Goal: Information Seeking & Learning: Learn about a topic

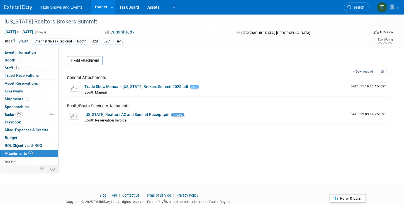
click at [353, 9] on span "Search" at bounding box center [357, 7] width 13 height 4
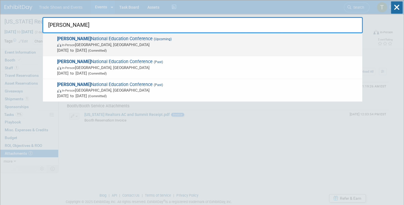
type input "sila"
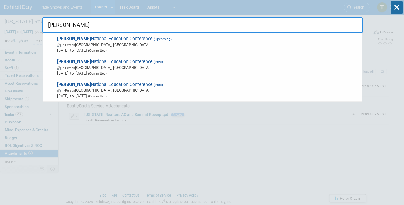
click at [123, 38] on span "SILA National Education Conference (Upcoming) In-Person New Orleans, LA Oct 26,…" at bounding box center [207, 44] width 304 height 17
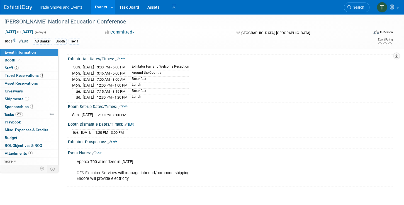
scroll to position [64, 0]
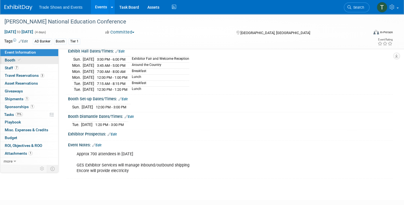
click at [15, 59] on span "Booth" at bounding box center [13, 60] width 17 height 4
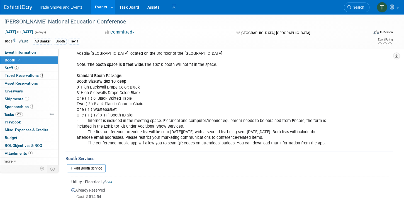
scroll to position [79, 0]
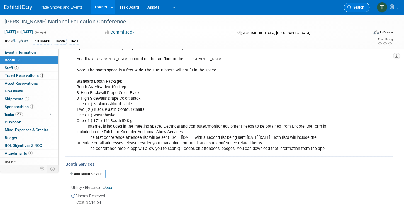
click at [356, 7] on span "Search" at bounding box center [357, 7] width 13 height 4
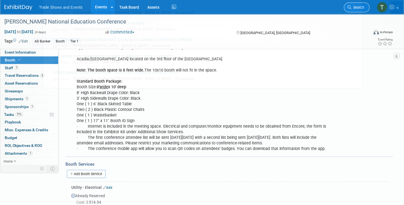
scroll to position [0, 0]
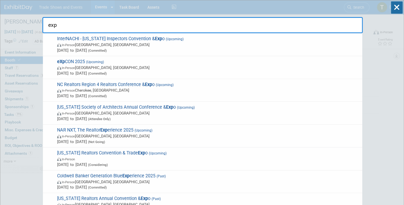
type input "exp"
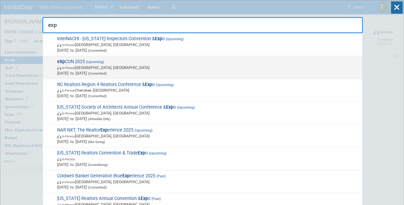
click at [71, 60] on span "eXp CON 2025 (Upcoming) In-Person [GEOGRAPHIC_DATA], [GEOGRAPHIC_DATA] [DATE] t…" at bounding box center [207, 67] width 304 height 17
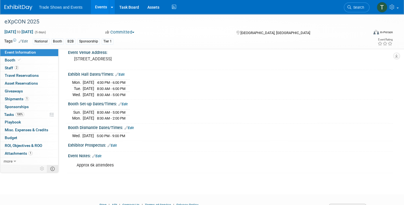
scroll to position [48, 0]
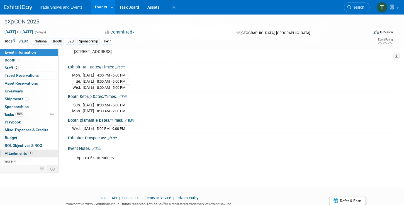
click at [22, 152] on span "Attachments 1" at bounding box center [19, 153] width 28 height 4
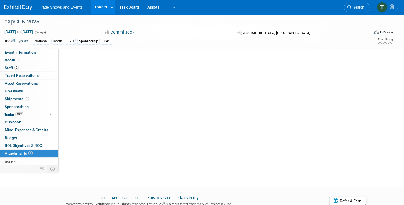
scroll to position [0, 0]
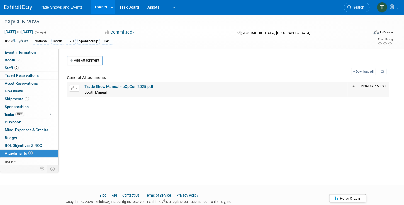
click at [103, 85] on link "Trade Show Manual - eXpCon 2025.pdf" at bounding box center [118, 86] width 69 height 4
click at [17, 99] on span "Shipments 1" at bounding box center [17, 98] width 24 height 4
